Goal: Find contact information: Find contact information

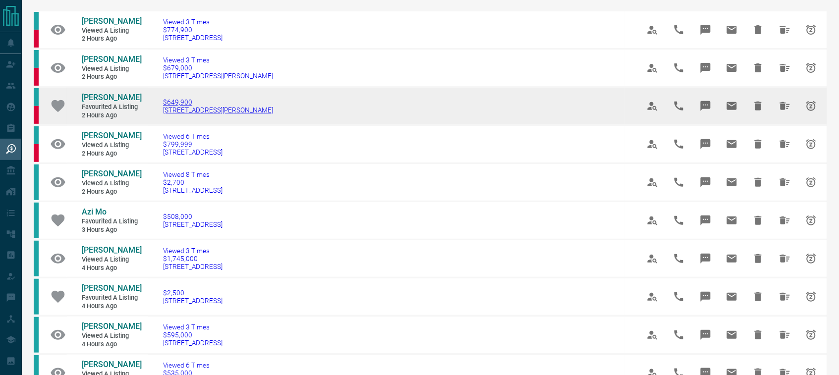
scroll to position [62, 0]
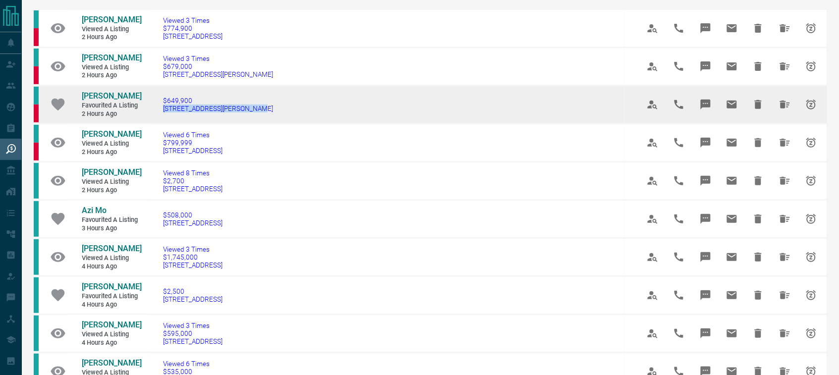
drag, startPoint x: 262, startPoint y: 110, endPoint x: 162, endPoint y: 113, distance: 99.1
click at [162, 113] on td "$649,900 [STREET_ADDRESS][PERSON_NAME]" at bounding box center [386, 105] width 476 height 38
copy span "[STREET_ADDRESS][PERSON_NAME]"
click at [90, 97] on span "[PERSON_NAME]" at bounding box center [112, 95] width 60 height 9
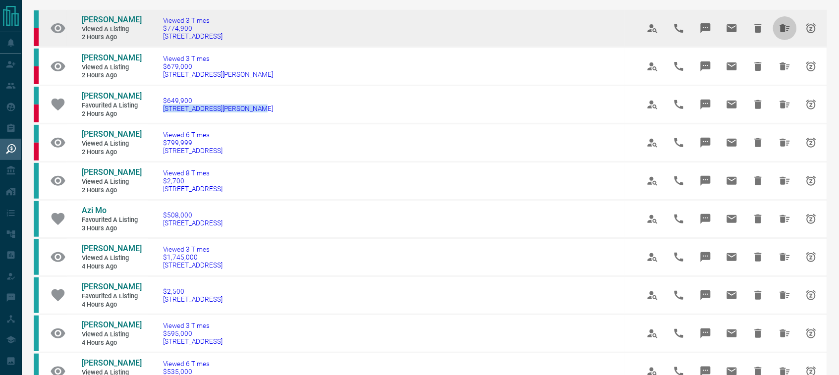
click at [783, 27] on icon "Hide All from Erica Jin" at bounding box center [785, 28] width 10 height 8
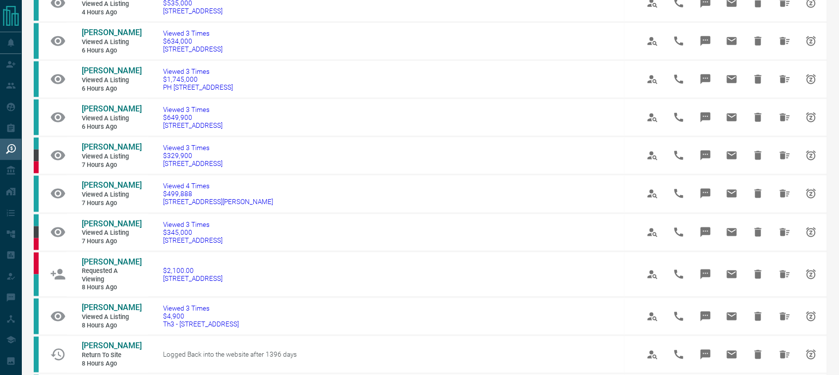
scroll to position [278, 0]
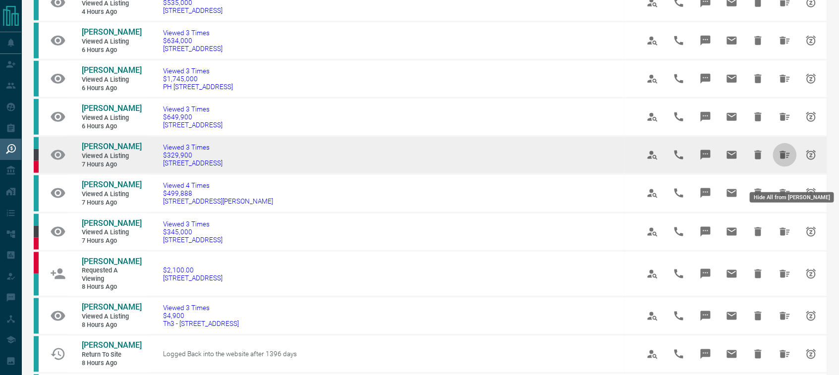
click at [781, 161] on icon "Hide All from Carlos Aedo" at bounding box center [785, 155] width 12 height 12
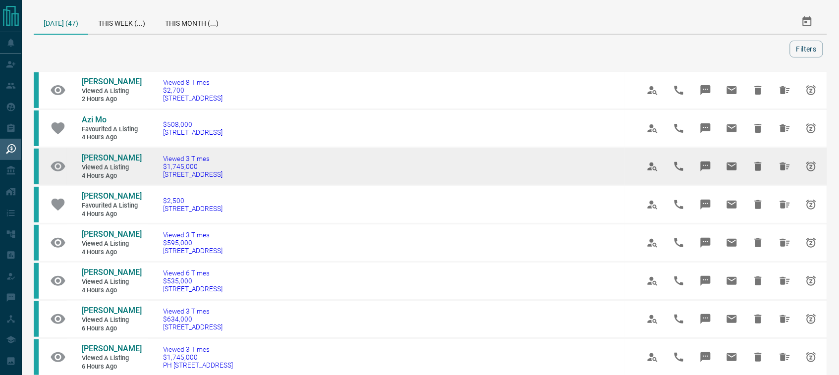
drag, startPoint x: 216, startPoint y: 180, endPoint x: 165, endPoint y: 179, distance: 51.0
click at [165, 179] on td "Viewed 3 Times $1,745,000 [STREET_ADDRESS]" at bounding box center [386, 167] width 476 height 38
copy span "[STREET_ADDRESS]"
click at [108, 156] on span "[PERSON_NAME]" at bounding box center [112, 157] width 60 height 9
click at [783, 161] on icon "Hide All from Biniam H" at bounding box center [785, 167] width 12 height 12
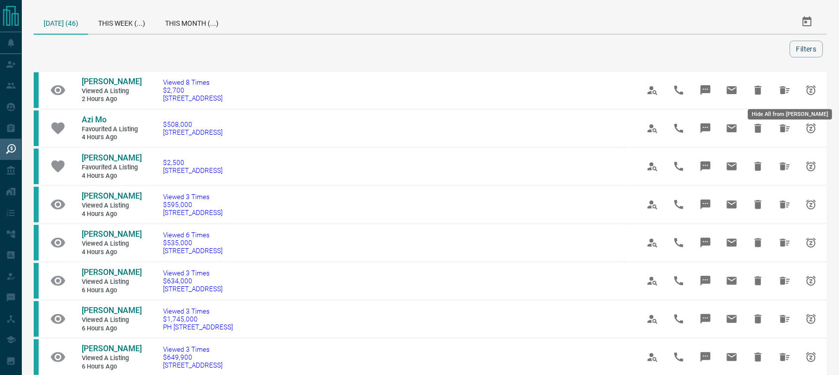
click at [789, 92] on icon "Hide All from Johanna Arias" at bounding box center [785, 90] width 12 height 12
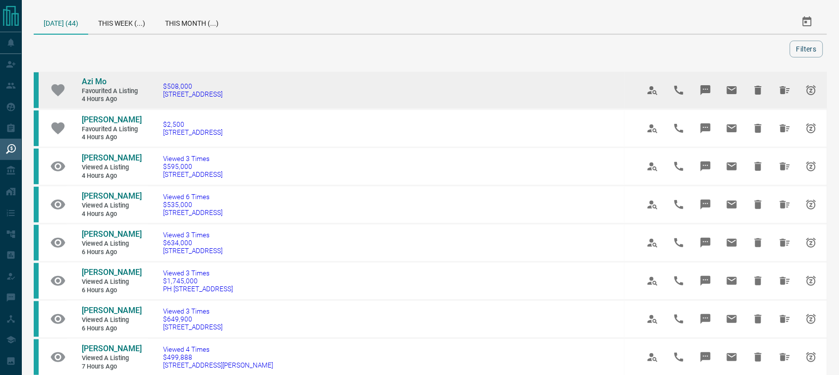
drag, startPoint x: 249, startPoint y: 98, endPoint x: 150, endPoint y: 98, distance: 99.1
click at [150, 98] on tr "Azi Mo Favourited a Listing 4 hours ago $508,000 [STREET_ADDRESS]" at bounding box center [430, 90] width 793 height 38
click at [259, 105] on td "$508,000 [STREET_ADDRESS]" at bounding box center [386, 90] width 476 height 38
drag, startPoint x: 259, startPoint y: 107, endPoint x: 164, endPoint y: 105, distance: 95.1
click at [164, 105] on td "$508,000 [STREET_ADDRESS]" at bounding box center [386, 90] width 476 height 38
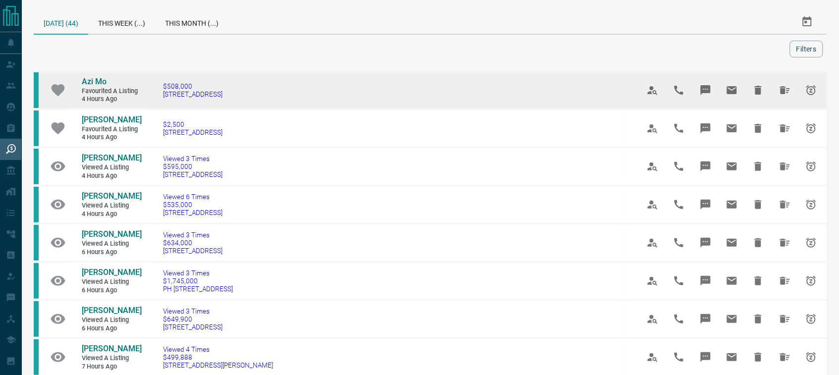
copy span "[STREET_ADDRESS]"
click at [90, 80] on span "Azi Mo" at bounding box center [94, 81] width 25 height 9
click at [786, 92] on icon "Hide All from Azi Mo" at bounding box center [785, 90] width 12 height 12
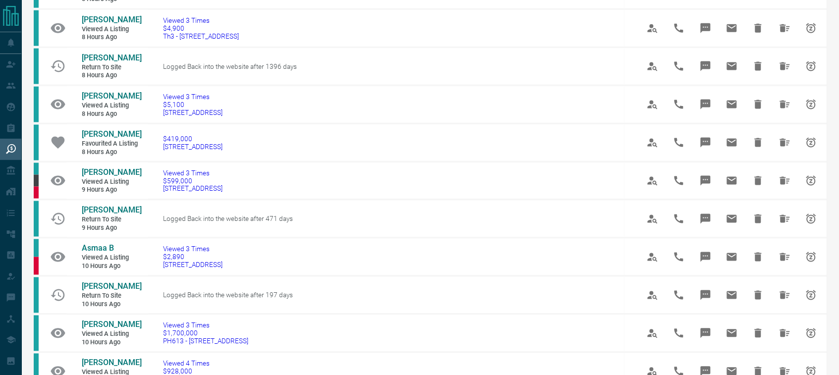
scroll to position [387, 0]
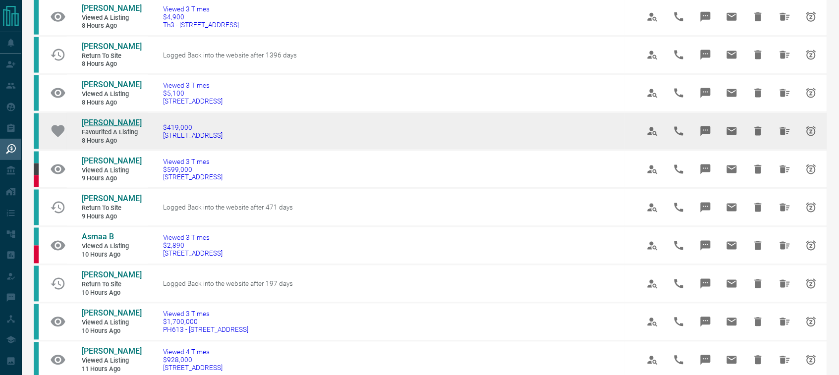
click at [109, 127] on span "[PERSON_NAME]" at bounding box center [112, 122] width 60 height 9
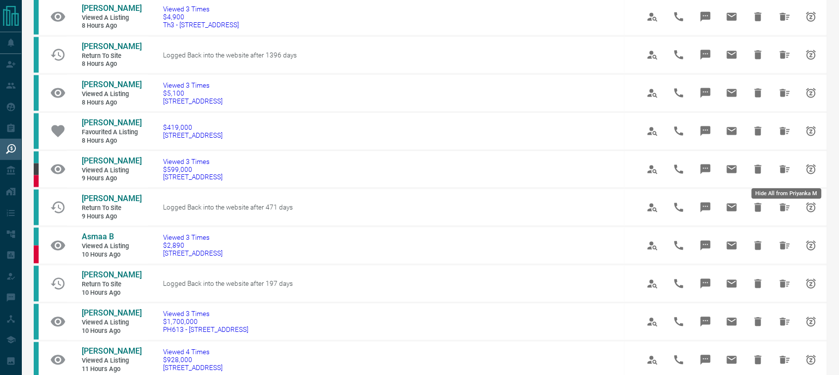
click at [784, 135] on icon "Hide All from Priyanka M" at bounding box center [785, 131] width 10 height 8
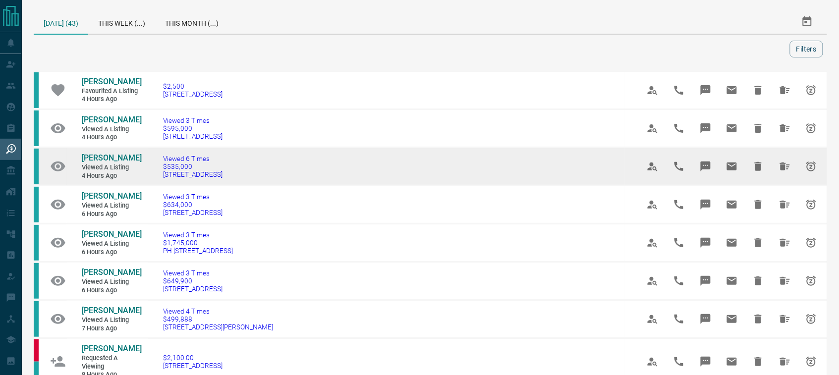
drag, startPoint x: 253, startPoint y: 194, endPoint x: 166, endPoint y: 194, distance: 86.7
click at [166, 186] on td "Viewed 6 Times $535,000 [STREET_ADDRESS]" at bounding box center [386, 167] width 476 height 38
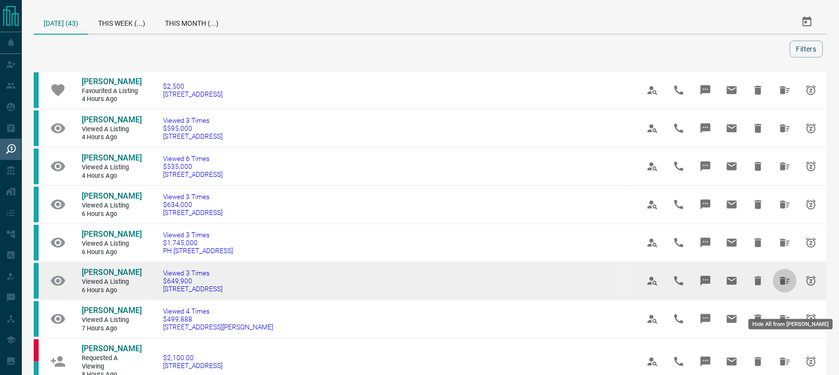
click at [779, 287] on icon "Hide All from James Huang" at bounding box center [785, 281] width 12 height 12
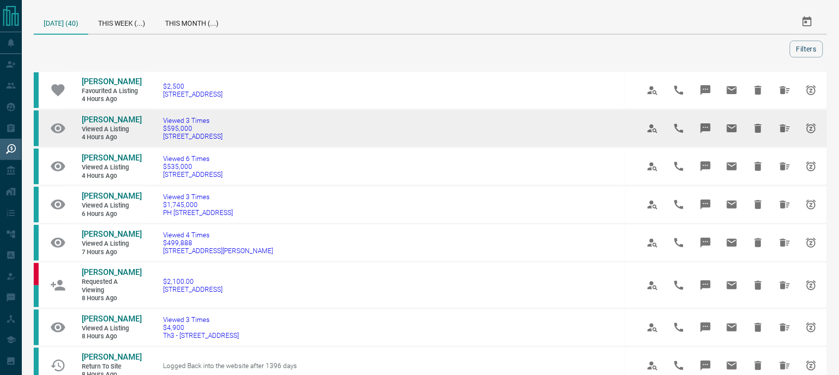
drag, startPoint x: 262, startPoint y: 146, endPoint x: 164, endPoint y: 149, distance: 97.6
click at [164, 148] on td "Viewed 3 Times $595,000 [STREET_ADDRESS]" at bounding box center [386, 128] width 476 height 38
click at [105, 124] on span "[PERSON_NAME]" at bounding box center [112, 119] width 60 height 9
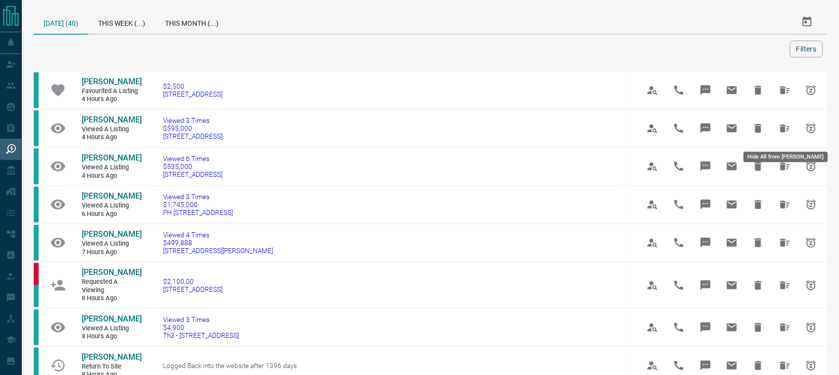
click at [780, 130] on icon "Hide All from Pooja Shrivastava" at bounding box center [785, 128] width 12 height 12
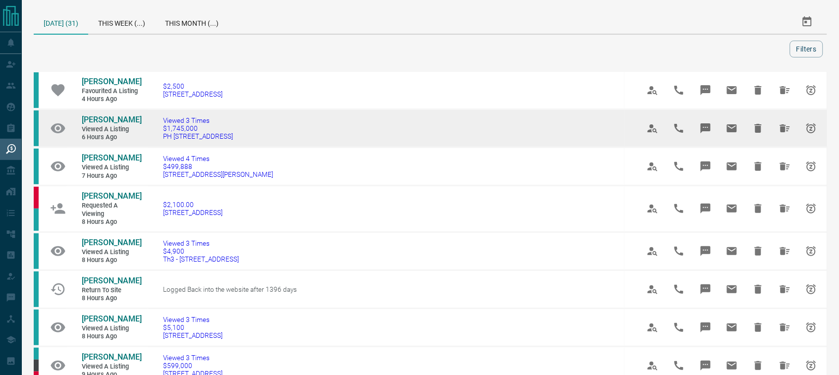
drag, startPoint x: 242, startPoint y: 140, endPoint x: 167, endPoint y: 142, distance: 74.4
click at [167, 142] on td "Viewed 3 Times $1,745,000 PH [STREET_ADDRESS]" at bounding box center [386, 128] width 476 height 38
copy span "PH [STREET_ADDRESS]"
click at [102, 116] on span "[PERSON_NAME]" at bounding box center [112, 119] width 60 height 9
click at [782, 130] on icon "Hide All from Mike McEown" at bounding box center [785, 128] width 10 height 8
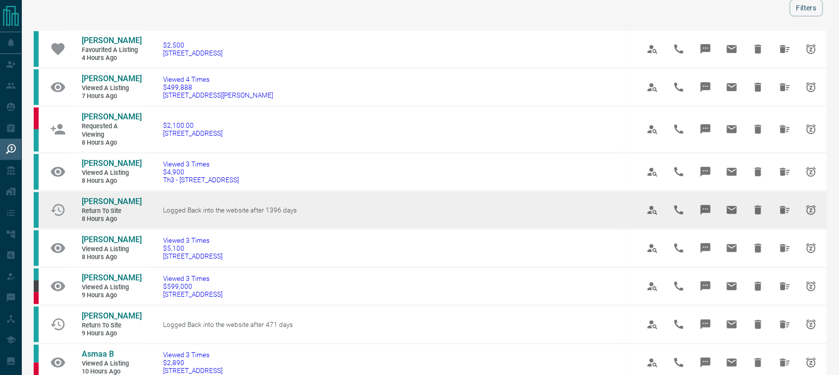
scroll to position [46, 0]
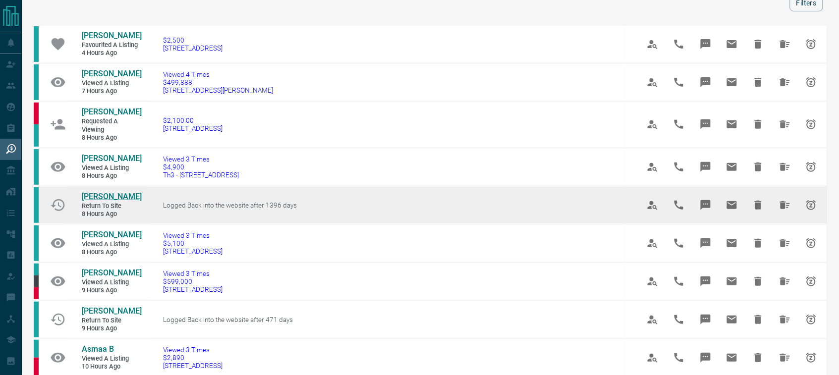
click at [93, 201] on span "[PERSON_NAME]" at bounding box center [112, 196] width 60 height 9
click at [786, 211] on icon "Hide All from Felipe Rosa" at bounding box center [785, 205] width 12 height 12
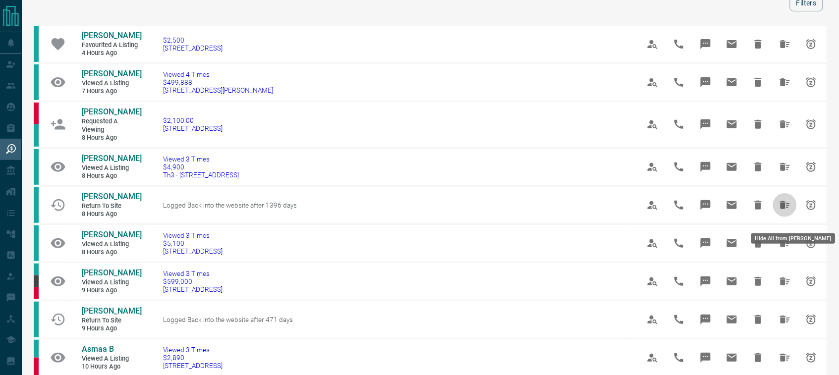
scroll to position [0, 0]
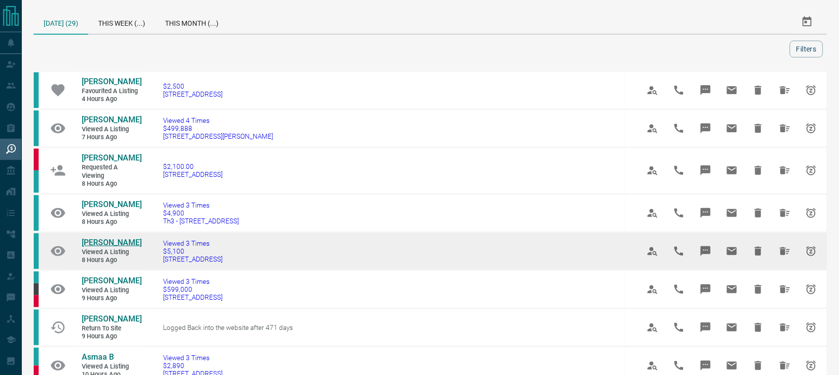
click at [89, 247] on span "[PERSON_NAME]" at bounding box center [112, 242] width 60 height 9
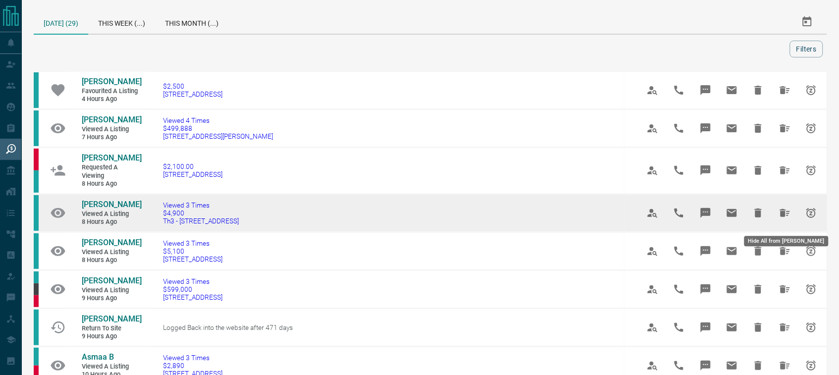
click at [786, 219] on icon "Hide All from Riya Maheshwari" at bounding box center [785, 213] width 12 height 12
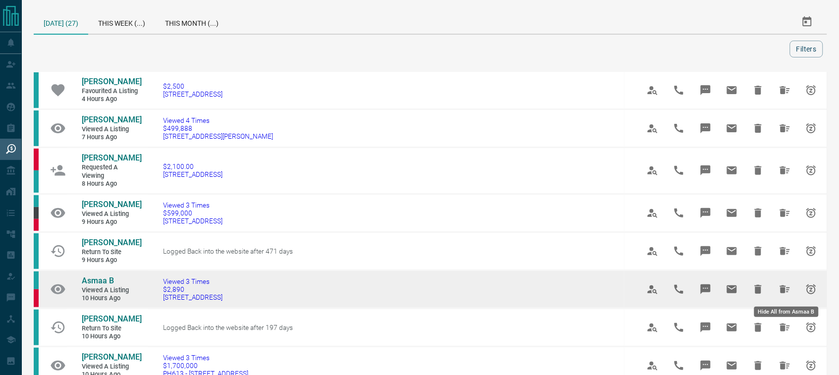
click at [785, 286] on icon "Hide All from Asmaa B" at bounding box center [785, 289] width 10 height 8
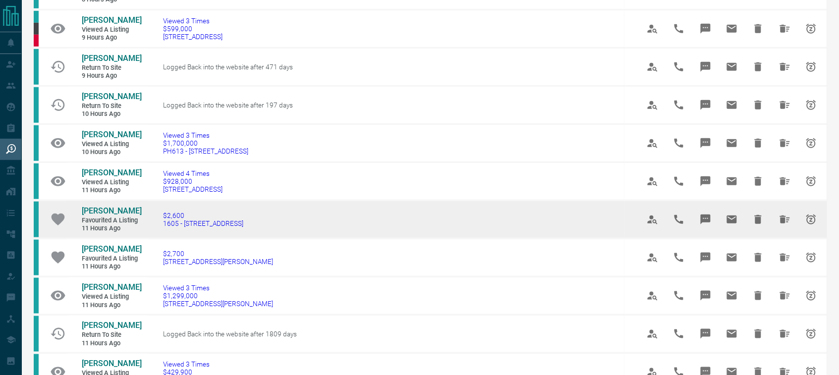
scroll to position [186, 0]
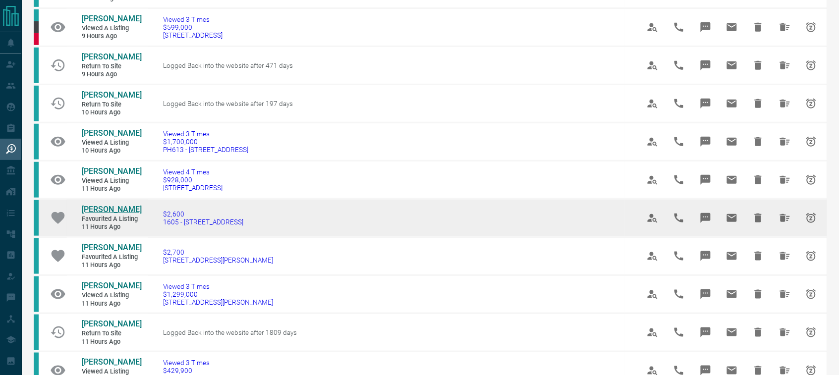
click at [108, 214] on span "[PERSON_NAME]" at bounding box center [112, 209] width 60 height 9
click at [787, 224] on icon "Hide All from Chetanya Chawla" at bounding box center [785, 218] width 12 height 12
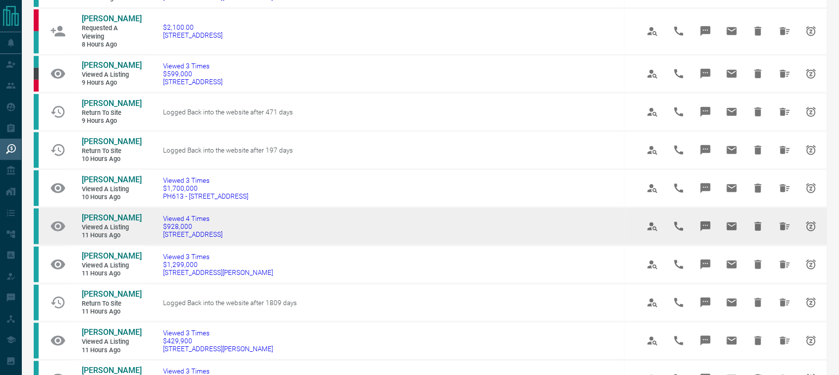
scroll to position [155, 0]
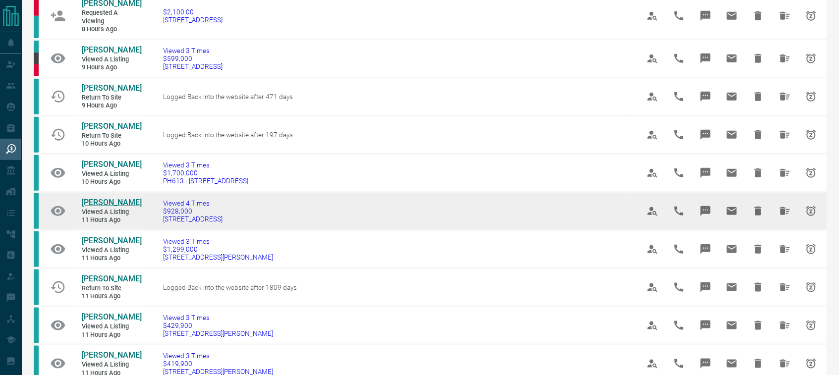
click at [114, 207] on span "[PERSON_NAME]" at bounding box center [112, 202] width 60 height 9
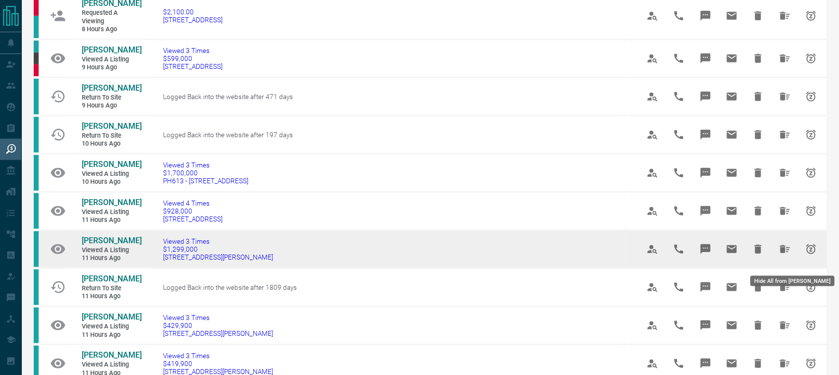
click at [782, 251] on icon "Hide All from Darrin Baker" at bounding box center [785, 249] width 12 height 12
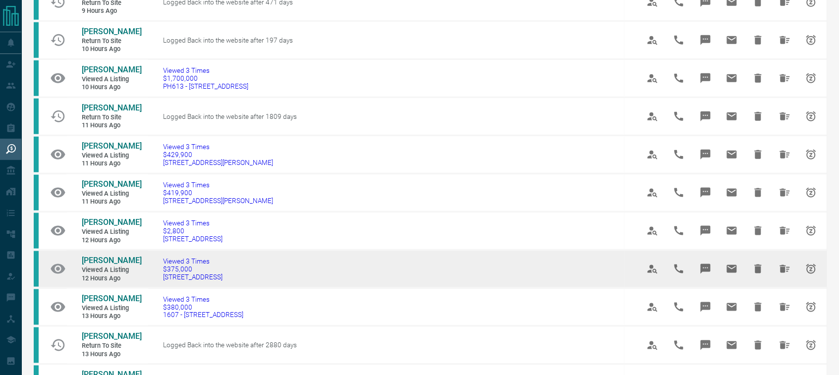
scroll to position [263, 0]
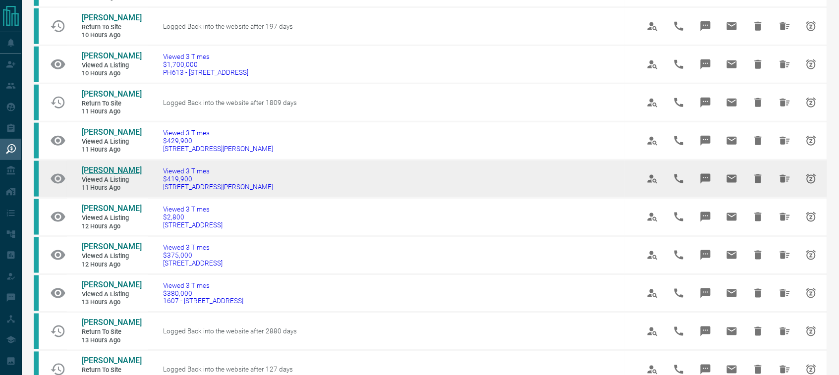
click at [98, 175] on span "[PERSON_NAME]" at bounding box center [112, 169] width 60 height 9
click at [783, 185] on icon "Hide All from YK Yau" at bounding box center [785, 179] width 12 height 12
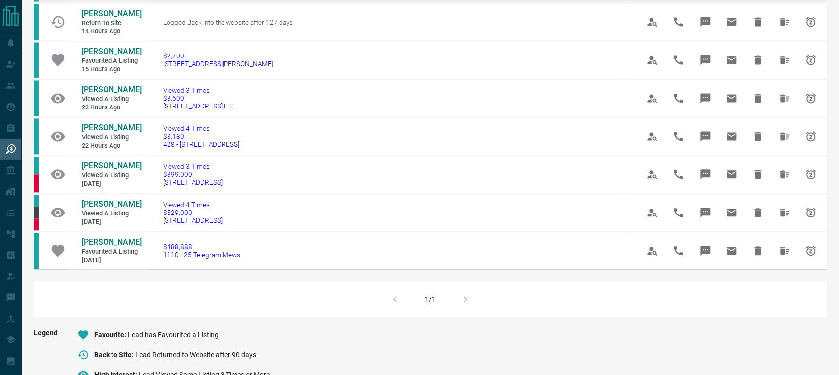
scroll to position [541, 0]
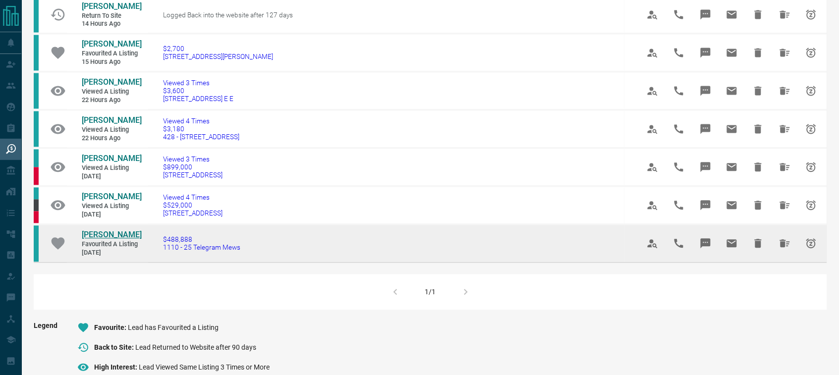
click at [122, 240] on span "[PERSON_NAME]" at bounding box center [112, 234] width 60 height 9
click at [791, 250] on icon "Hide All from Karan Mishra" at bounding box center [785, 244] width 12 height 12
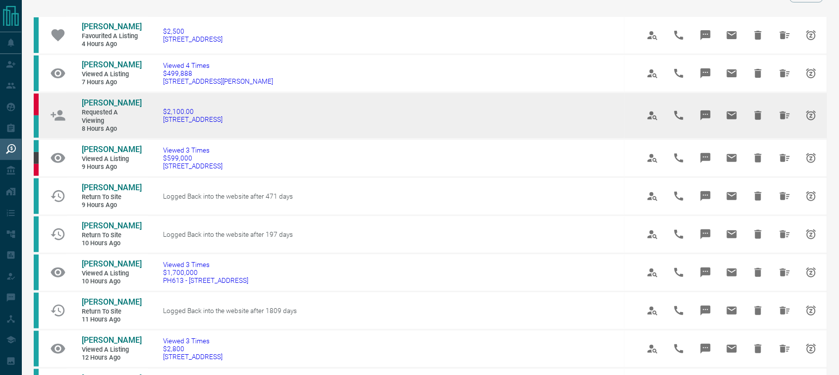
scroll to position [62, 0]
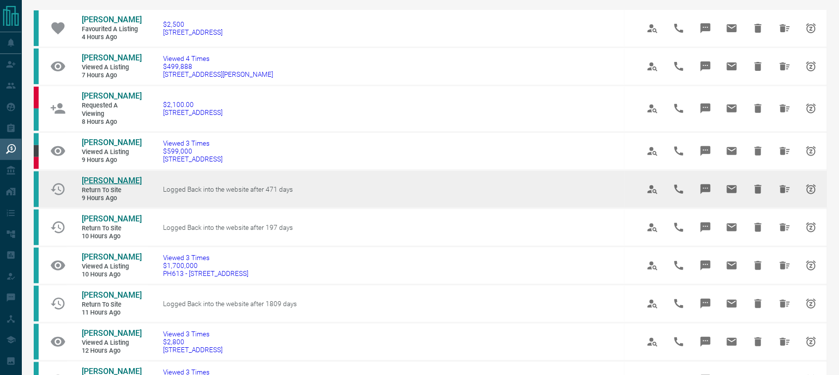
click at [100, 179] on span "[PERSON_NAME]" at bounding box center [112, 180] width 60 height 9
click at [782, 186] on icon "Hide All from Vik Shah" at bounding box center [785, 189] width 10 height 8
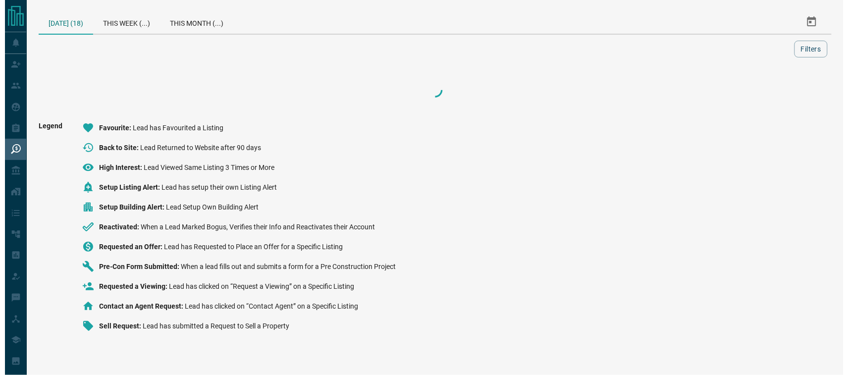
scroll to position [0, 0]
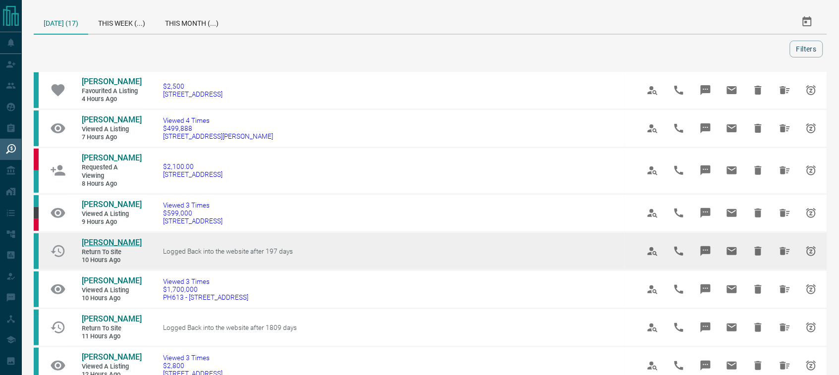
click at [101, 247] on span "[PERSON_NAME]" at bounding box center [112, 242] width 60 height 9
click at [784, 253] on icon "Hide All from Cassidy McInerney" at bounding box center [785, 251] width 10 height 8
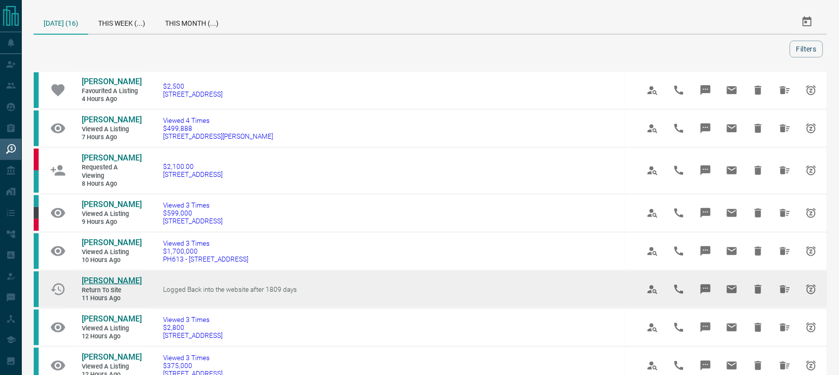
click at [109, 276] on span "[PERSON_NAME]" at bounding box center [112, 280] width 60 height 9
click at [781, 286] on icon "Hide All from Johnny Xue" at bounding box center [785, 289] width 10 height 8
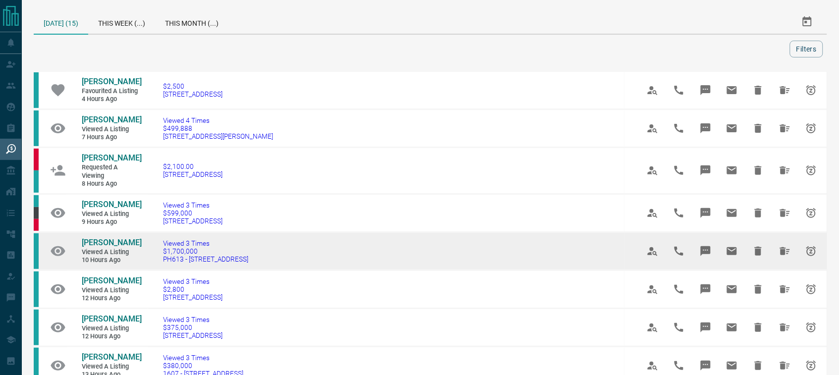
drag, startPoint x: 259, startPoint y: 261, endPoint x: 162, endPoint y: 259, distance: 97.1
click at [162, 259] on td "Viewed 3 Times $1,700,000 PH613 - [STREET_ADDRESS]" at bounding box center [386, 251] width 476 height 38
copy span "PH613 - [STREET_ADDRESS]"
click at [107, 238] on span "[PERSON_NAME]" at bounding box center [112, 242] width 60 height 9
click at [780, 250] on icon "Hide All from Dan Sir" at bounding box center [785, 251] width 12 height 12
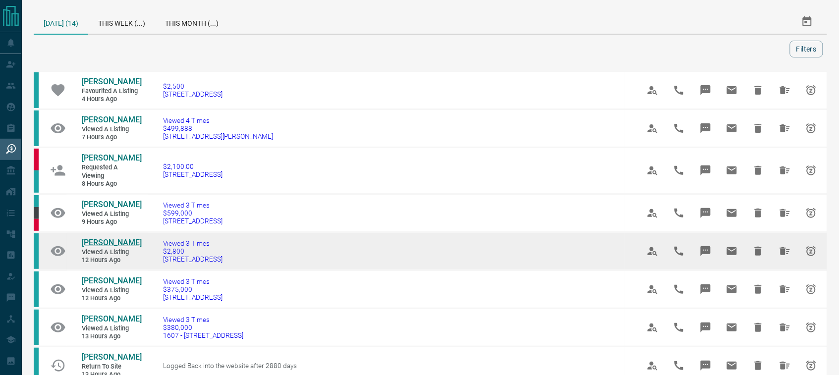
click at [118, 243] on span "[PERSON_NAME]" at bounding box center [112, 242] width 60 height 9
click at [787, 253] on icon "Hide All from Jiyoung Seo" at bounding box center [785, 251] width 10 height 8
drag, startPoint x: 242, startPoint y: 259, endPoint x: 159, endPoint y: 263, distance: 82.9
click at [159, 263] on td "Viewed 3 Times $375,000 404 - [STREET_ADDRESS]" at bounding box center [386, 251] width 476 height 38
copy span "[STREET_ADDRESS]"
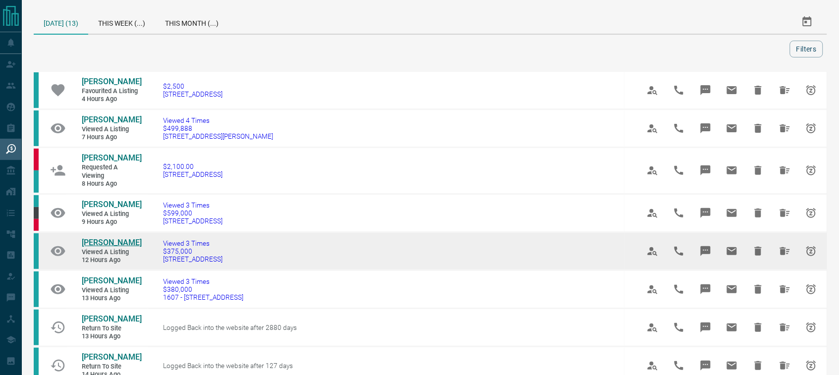
click at [107, 239] on span "[PERSON_NAME]" at bounding box center [112, 242] width 60 height 9
click at [780, 243] on button "Hide All from Mark Santos" at bounding box center [785, 251] width 24 height 24
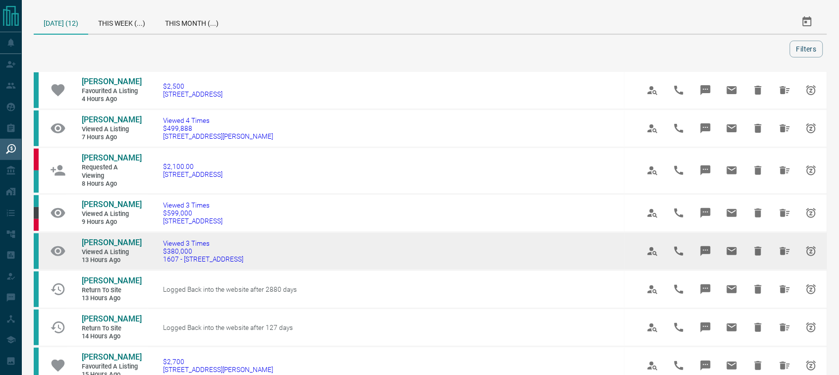
drag, startPoint x: 229, startPoint y: 266, endPoint x: 160, endPoint y: 263, distance: 69.4
click at [160, 263] on td "Viewed 3 Times $380,000 [STREET_ADDRESS]" at bounding box center [386, 251] width 476 height 38
copy span "1607 - [STREET_ADDRESS]"
click at [103, 239] on span "[PERSON_NAME]" at bounding box center [112, 242] width 60 height 9
click at [786, 251] on icon "Hide All from Brett Hughes" at bounding box center [785, 251] width 12 height 12
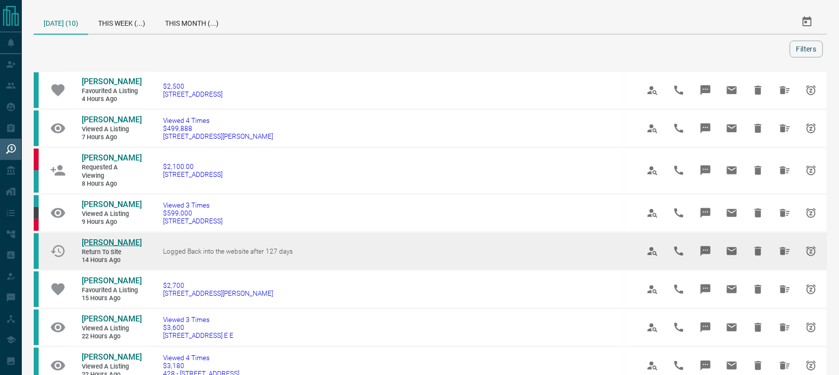
click at [100, 241] on span "[PERSON_NAME]" at bounding box center [112, 242] width 60 height 9
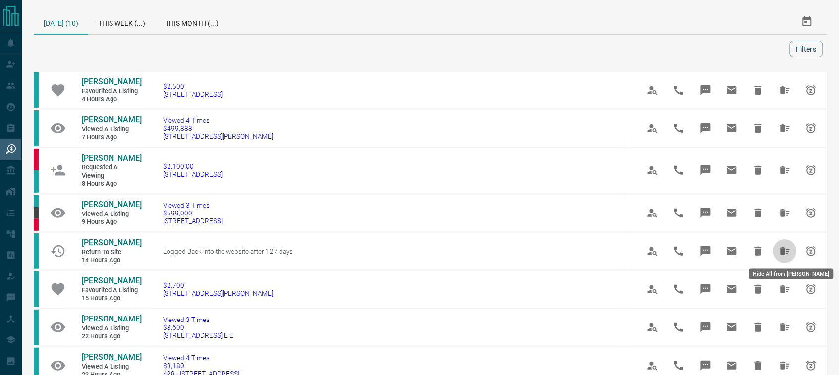
drag, startPoint x: 781, startPoint y: 245, endPoint x: 748, endPoint y: 244, distance: 32.7
click at [781, 246] on icon "Hide All from Ofelya Ramil" at bounding box center [785, 251] width 12 height 12
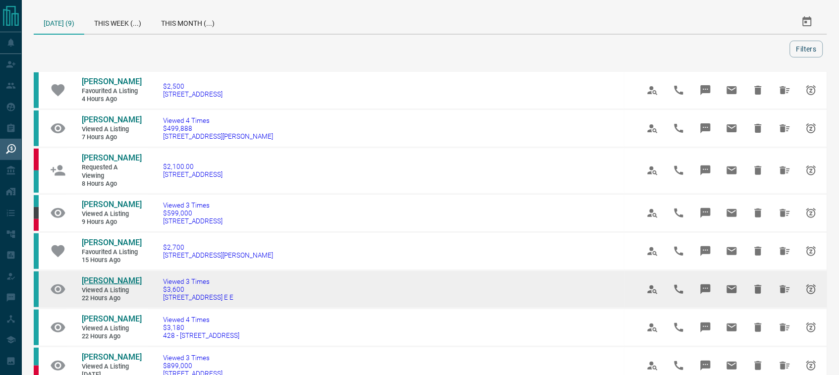
click at [123, 276] on span "[PERSON_NAME]" at bounding box center [112, 280] width 60 height 9
click at [782, 287] on icon "Hide All from John Driscoll" at bounding box center [785, 289] width 10 height 8
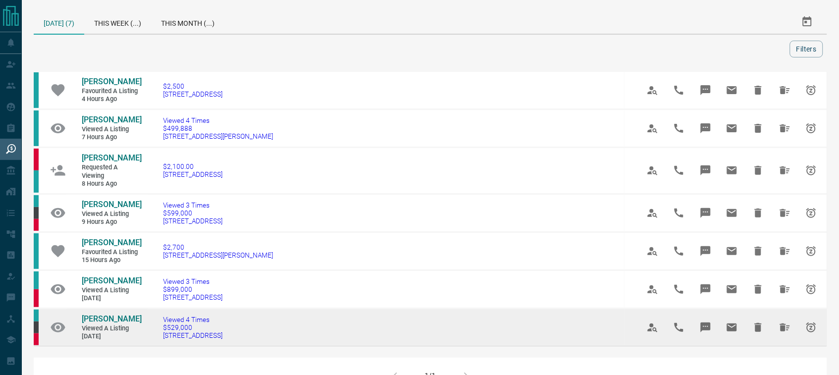
drag, startPoint x: 246, startPoint y: 336, endPoint x: 156, endPoint y: 337, distance: 90.2
click at [156, 337] on td "Viewed 4 Times $529,000 [STREET_ADDRESS]" at bounding box center [386, 327] width 476 height 38
copy span "[STREET_ADDRESS]"
click at [102, 314] on span "[PERSON_NAME]" at bounding box center [112, 318] width 60 height 9
click at [782, 322] on icon "Hide All from Rob Nason" at bounding box center [785, 328] width 12 height 12
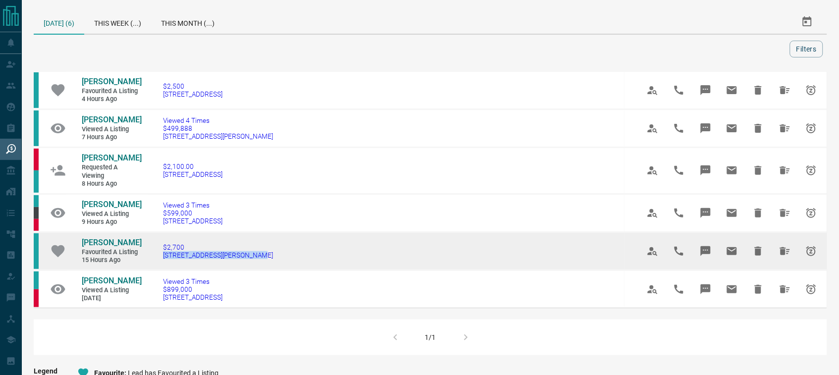
drag, startPoint x: 247, startPoint y: 259, endPoint x: 153, endPoint y: 256, distance: 94.2
click at [153, 256] on td "$2,700 [STREET_ADDRESS][PERSON_NAME]" at bounding box center [386, 251] width 476 height 38
copy span "[STREET_ADDRESS][PERSON_NAME]"
click at [108, 240] on span "[PERSON_NAME]" at bounding box center [112, 242] width 60 height 9
click at [783, 251] on icon "Hide All from Brian Deganis" at bounding box center [785, 251] width 10 height 8
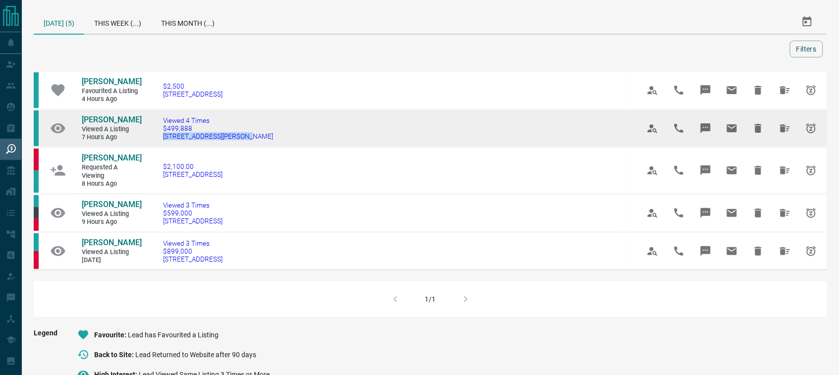
drag, startPoint x: 264, startPoint y: 139, endPoint x: 159, endPoint y: 141, distance: 105.0
click at [159, 141] on td "Viewed 4 Times $499,888 510 - [STREET_ADDRESS][PERSON_NAME]" at bounding box center [386, 128] width 476 height 38
copy span "[STREET_ADDRESS][PERSON_NAME]"
click at [117, 122] on span "[PERSON_NAME]" at bounding box center [112, 119] width 60 height 9
click at [784, 128] on icon "Hide All from Barb Watson" at bounding box center [785, 128] width 10 height 8
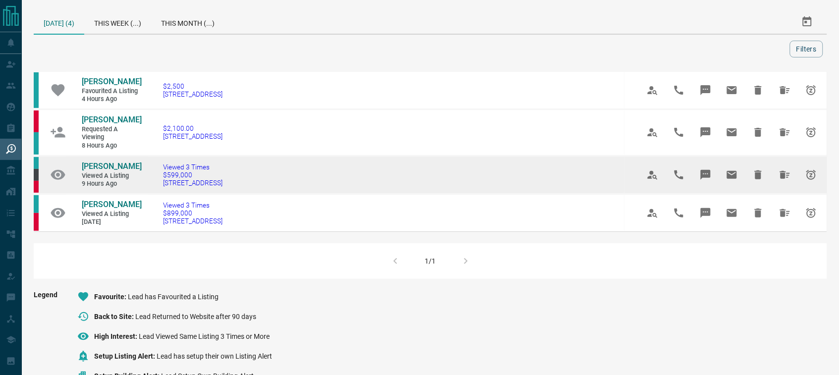
drag, startPoint x: 259, startPoint y: 189, endPoint x: 163, endPoint y: 186, distance: 95.2
click at [163, 186] on td "Viewed 3 Times $599,000 [STREET_ADDRESS]" at bounding box center [386, 175] width 476 height 38
click at [110, 166] on span "[PERSON_NAME]" at bounding box center [112, 166] width 60 height 9
click at [783, 175] on icon "Hide All from Lauren McVittie" at bounding box center [785, 175] width 10 height 8
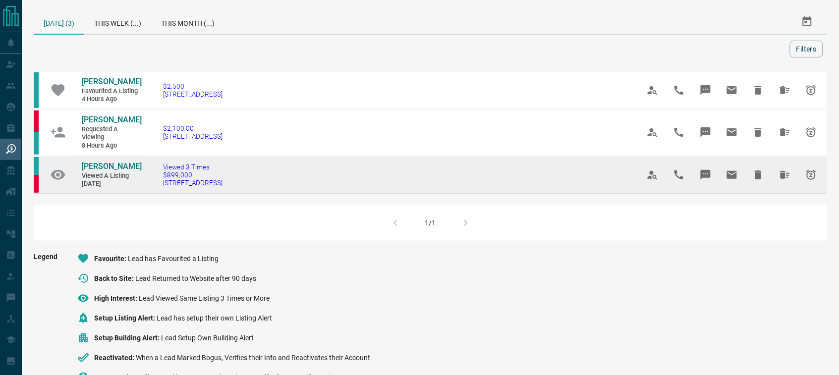
drag, startPoint x: 261, startPoint y: 186, endPoint x: 156, endPoint y: 188, distance: 105.0
click at [156, 188] on td "Viewed 3 Times $899,000 342 - [STREET_ADDRESS]" at bounding box center [386, 175] width 476 height 38
click at [114, 166] on span "[PERSON_NAME]" at bounding box center [112, 166] width 60 height 9
click at [779, 169] on icon "Hide All from Rita Lettieri" at bounding box center [785, 175] width 12 height 12
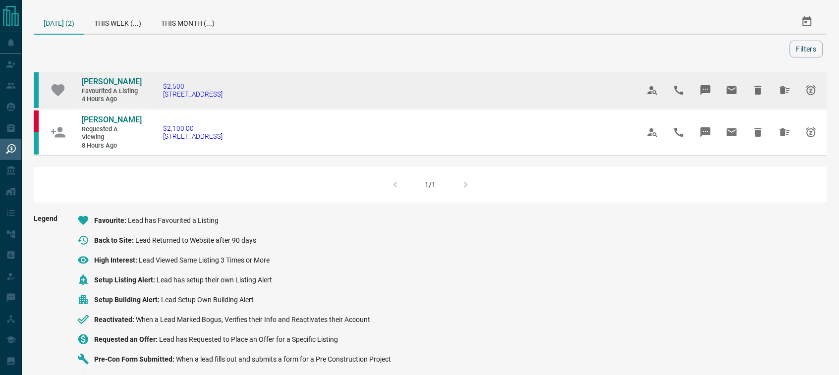
drag, startPoint x: 229, startPoint y: 97, endPoint x: 156, endPoint y: 99, distance: 72.9
click at [156, 99] on td "$2,500 [STREET_ADDRESS]" at bounding box center [386, 90] width 476 height 38
click at [104, 77] on span "[PERSON_NAME]" at bounding box center [112, 81] width 60 height 9
click at [783, 93] on icon "Hide All from Anna Oliveros" at bounding box center [785, 90] width 10 height 8
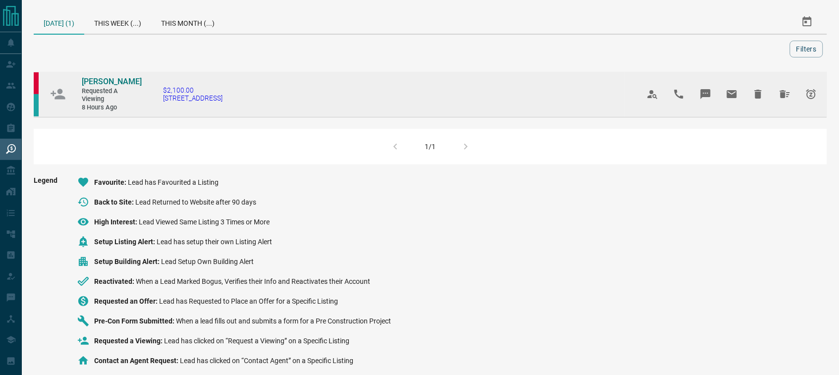
drag, startPoint x: 271, startPoint y: 100, endPoint x: 158, endPoint y: 105, distance: 114.0
click at [158, 105] on td "$2,100.00 [STREET_ADDRESS]" at bounding box center [386, 94] width 476 height 46
click at [122, 82] on span "[PERSON_NAME]" at bounding box center [112, 81] width 60 height 9
click at [114, 79] on span "[PERSON_NAME]" at bounding box center [112, 81] width 60 height 9
click at [789, 93] on icon "Hide All from Regan Lalonde" at bounding box center [785, 94] width 12 height 12
